Goal: Transaction & Acquisition: Purchase product/service

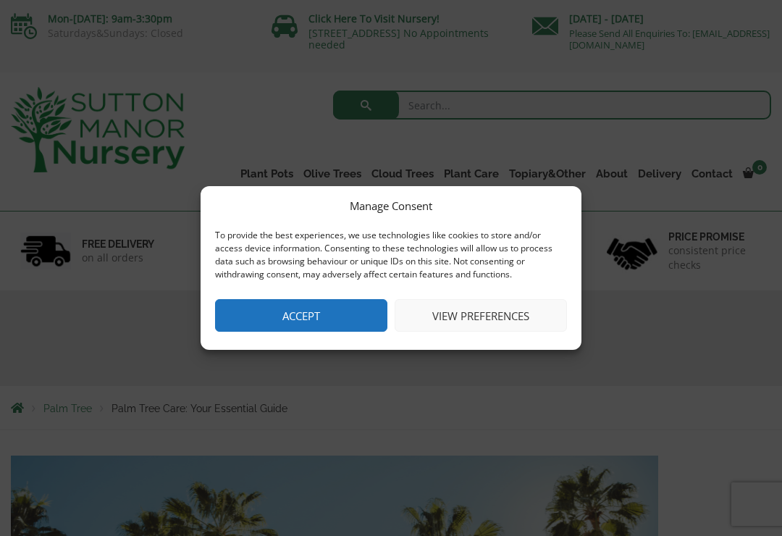
click at [335, 331] on button "Accept" at bounding box center [301, 315] width 172 height 33
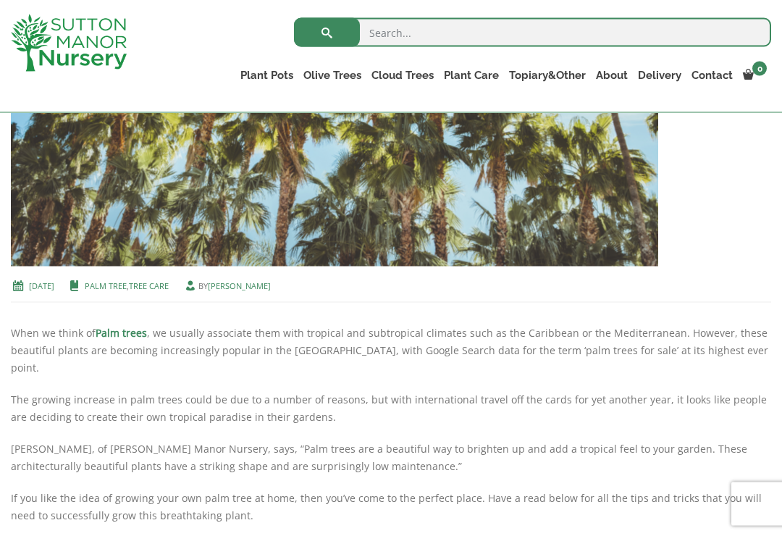
scroll to position [476, 0]
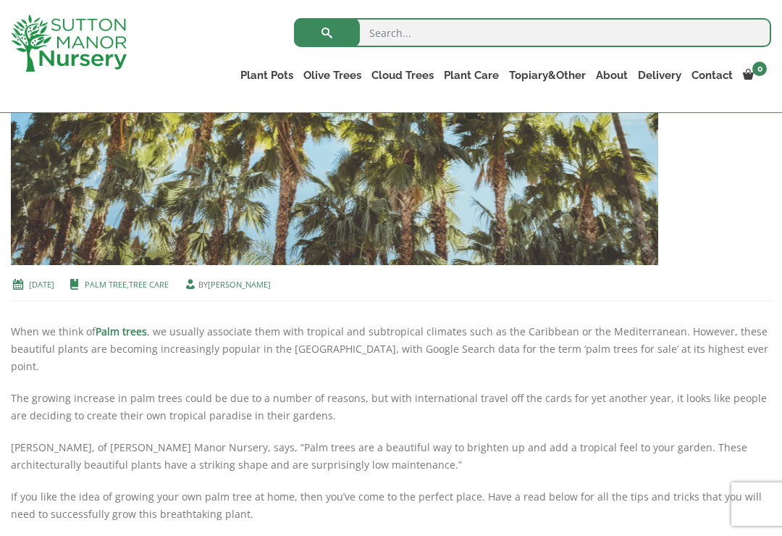
click at [396, 37] on input "search" at bounding box center [532, 32] width 477 height 29
type input "Palm"
click at [327, 32] on button "submit" at bounding box center [327, 32] width 66 height 29
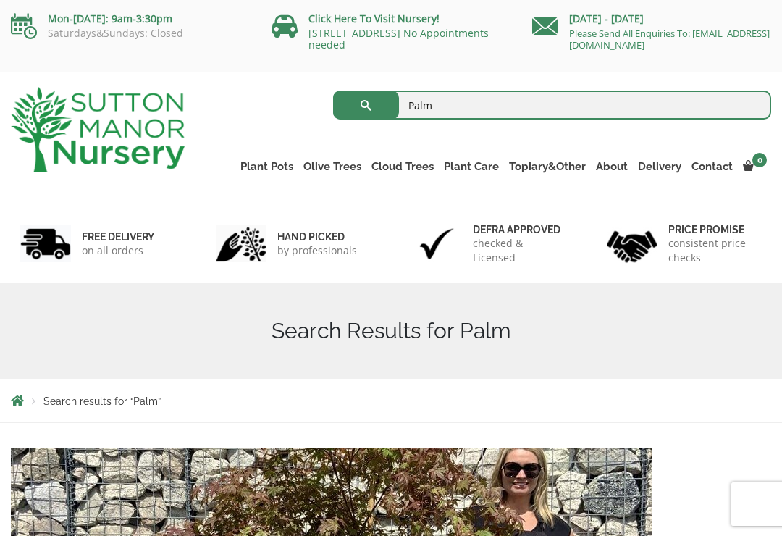
click at [0, 0] on link "Ilex Crenata Cloud Trees" at bounding box center [0, 0] width 0 height 0
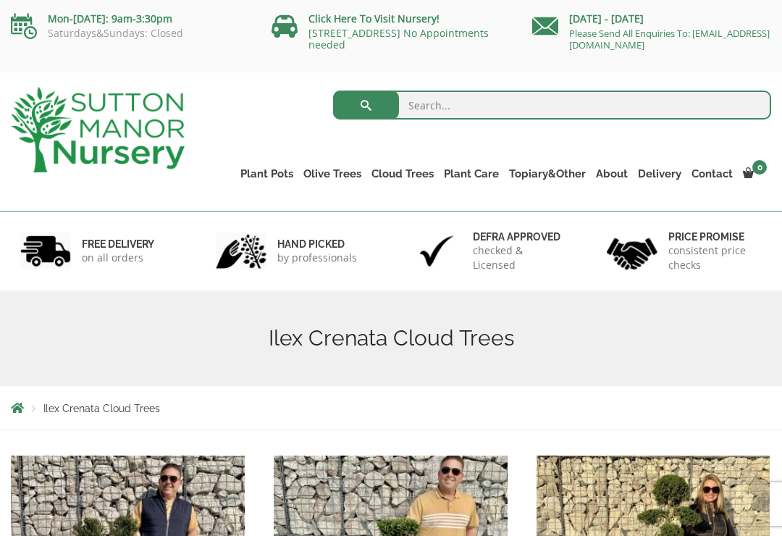
click at [0, 0] on link "Castlewellan" at bounding box center [0, 0] width 0 height 0
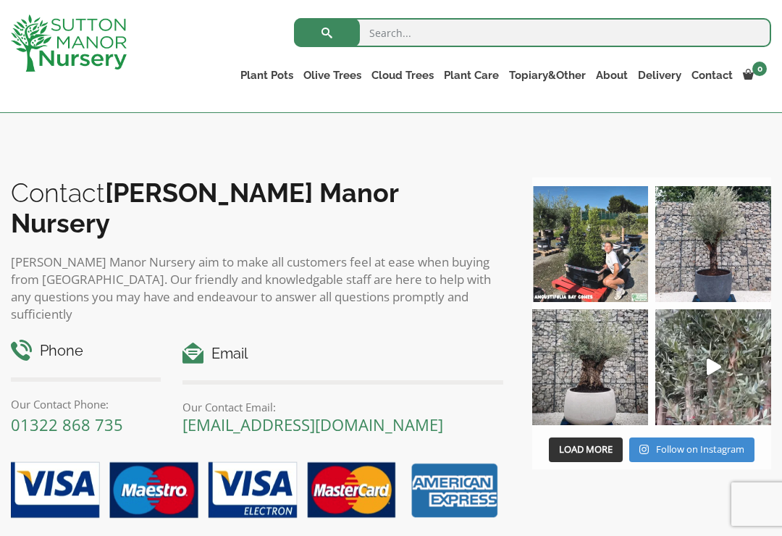
scroll to position [653, 0]
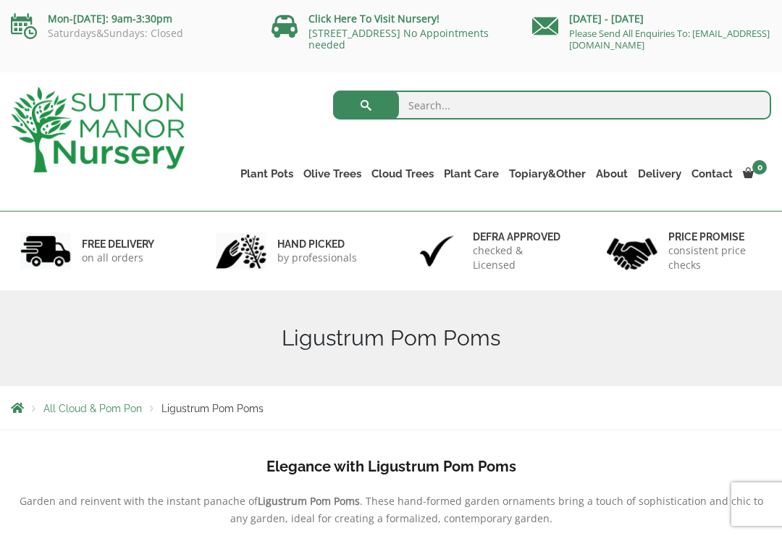
click at [0, 0] on link "Palm Trees" at bounding box center [0, 0] width 0 height 0
